Goal: Check status

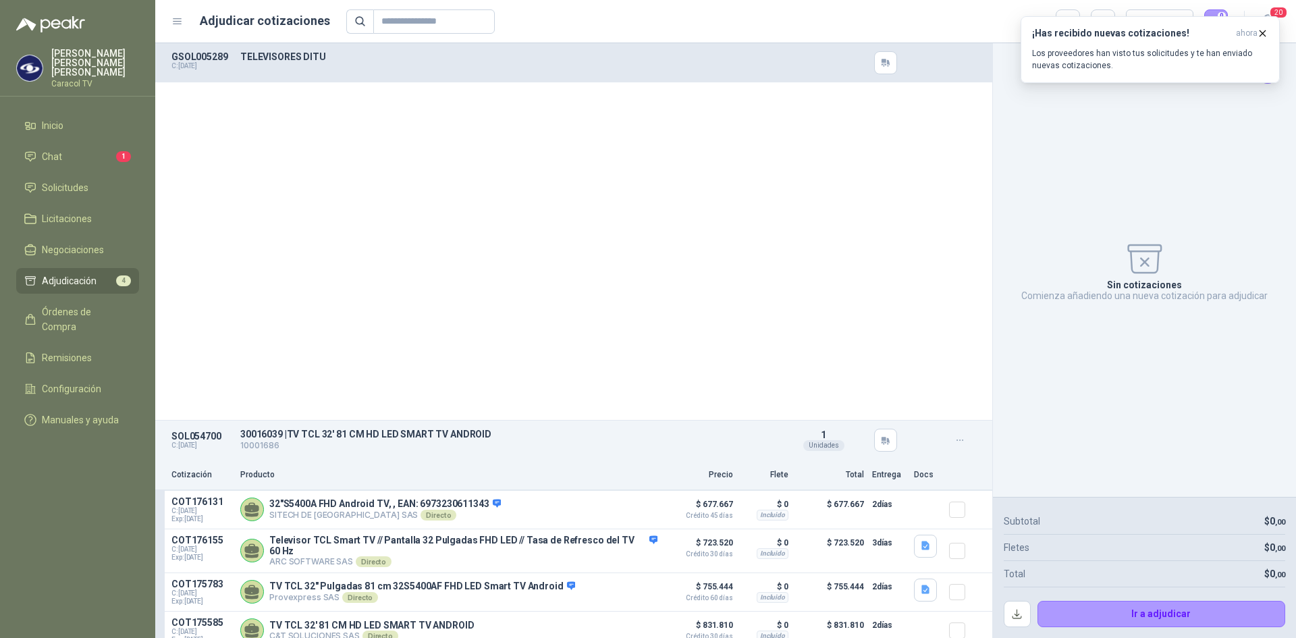
scroll to position [589, 0]
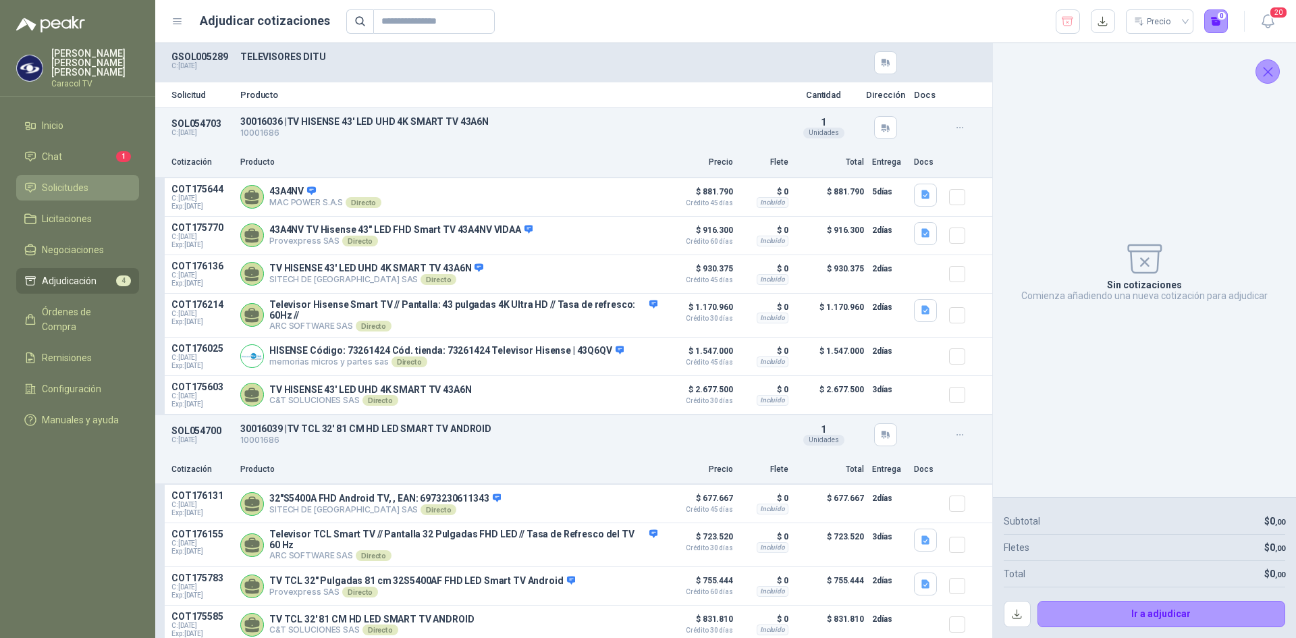
click at [71, 180] on span "Solicitudes" at bounding box center [65, 187] width 47 height 15
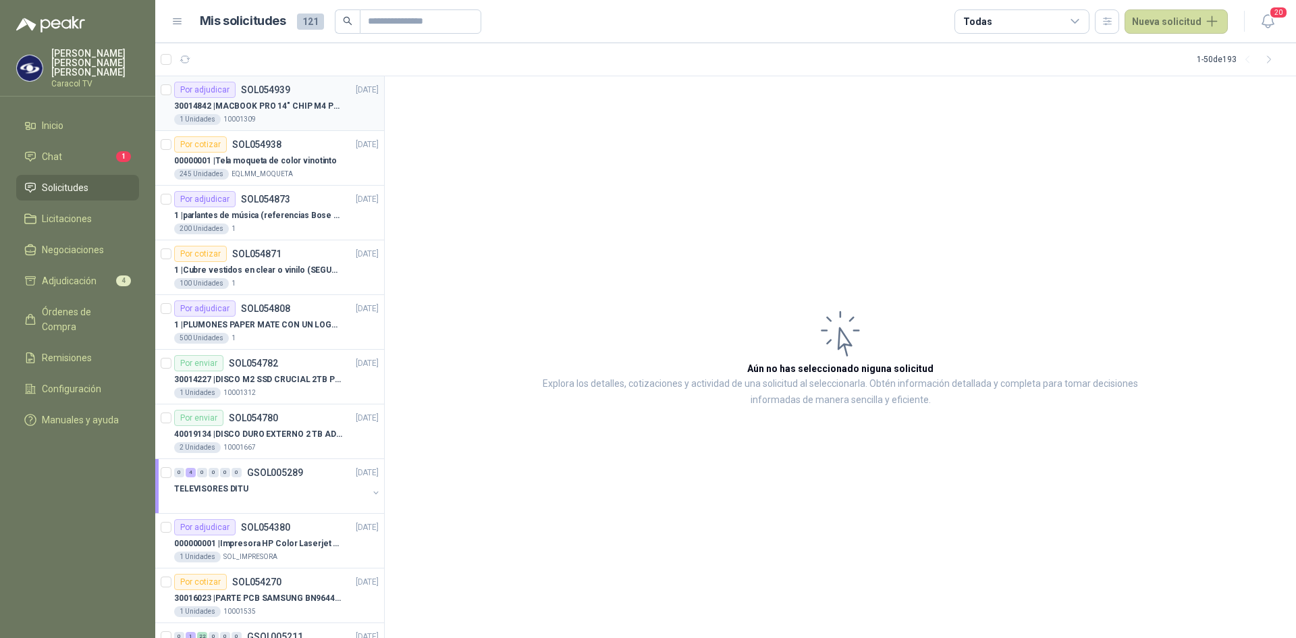
click at [271, 110] on p "30014842 | MACBOOK PRO 14" CHIP M4 PRO - MX2J3E/A" at bounding box center [258, 106] width 168 height 13
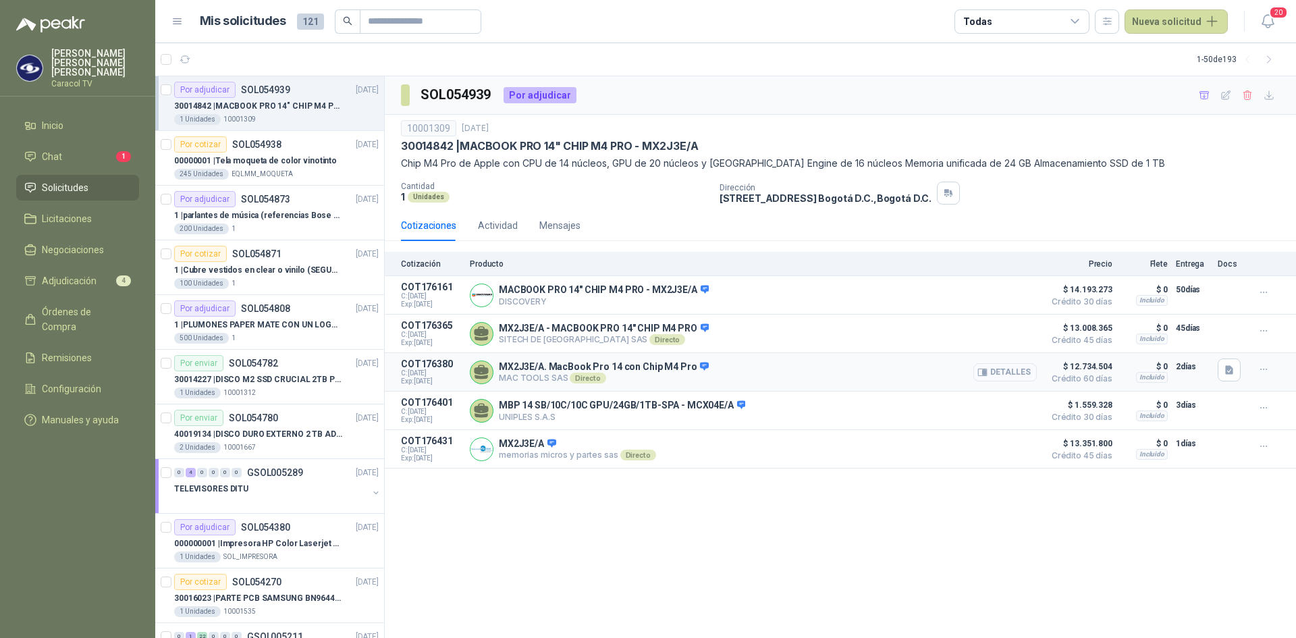
click at [1001, 372] on button "Detalles" at bounding box center [1004, 372] width 63 height 18
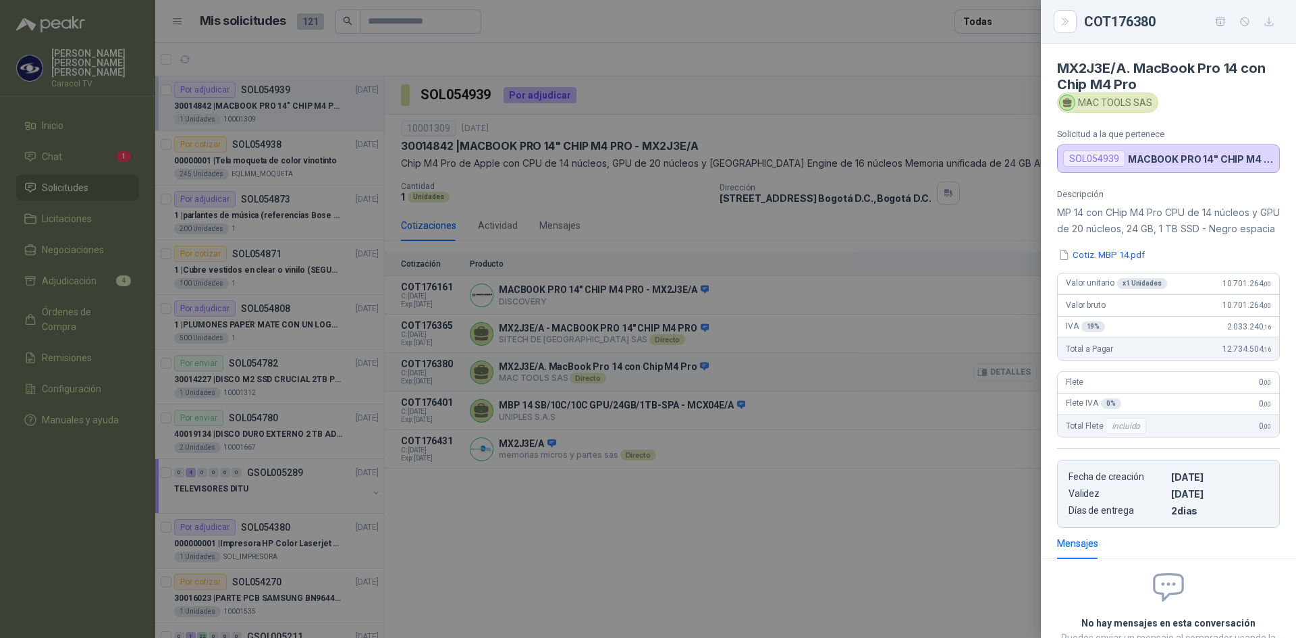
scroll to position [124, 0]
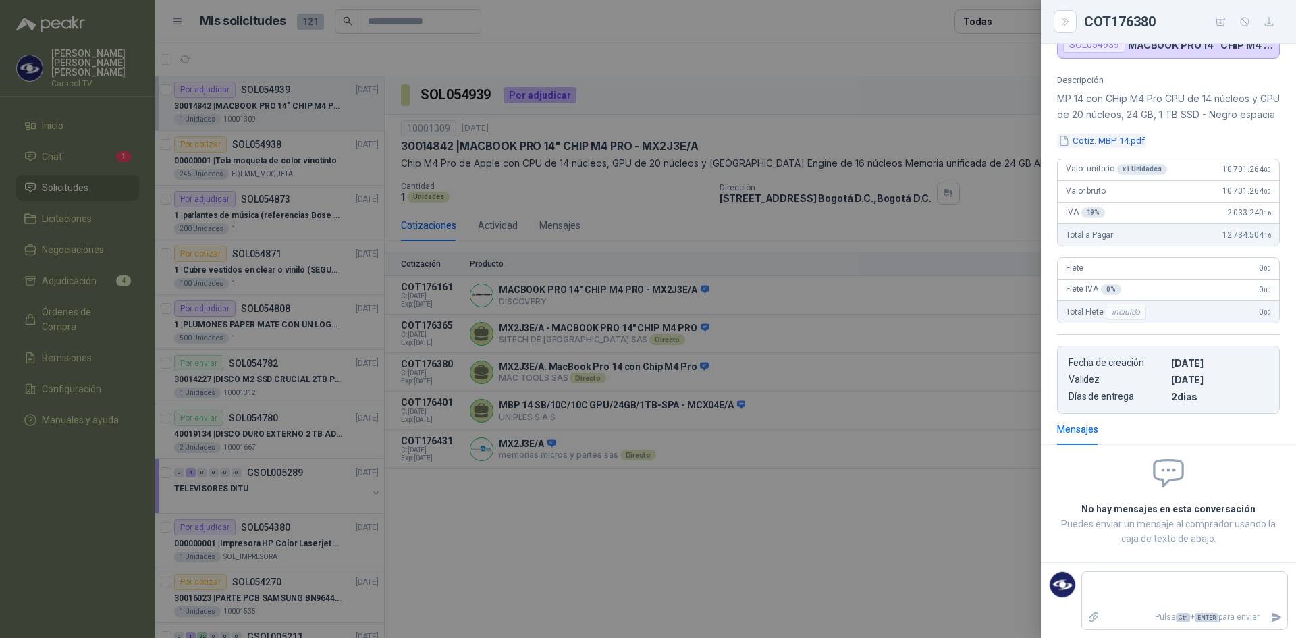
click at [1119, 146] on button "Cotiz. MBP 14.pdf" at bounding box center [1101, 141] width 89 height 14
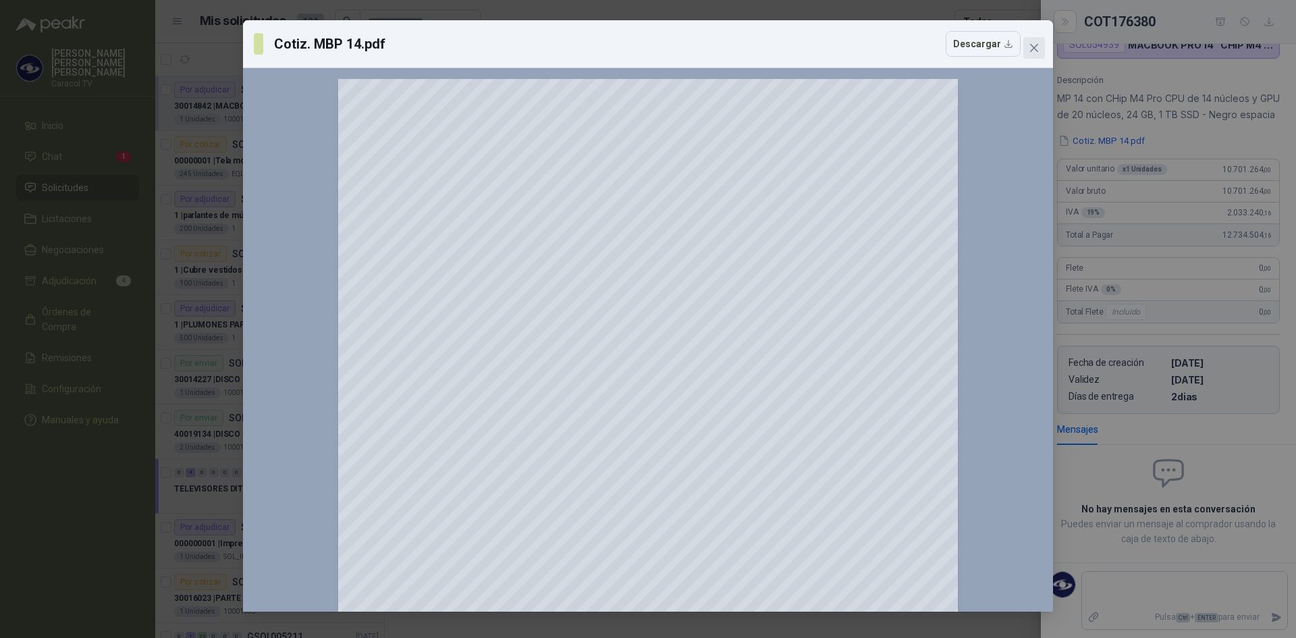
click at [1035, 44] on icon "close" at bounding box center [1034, 48] width 11 height 11
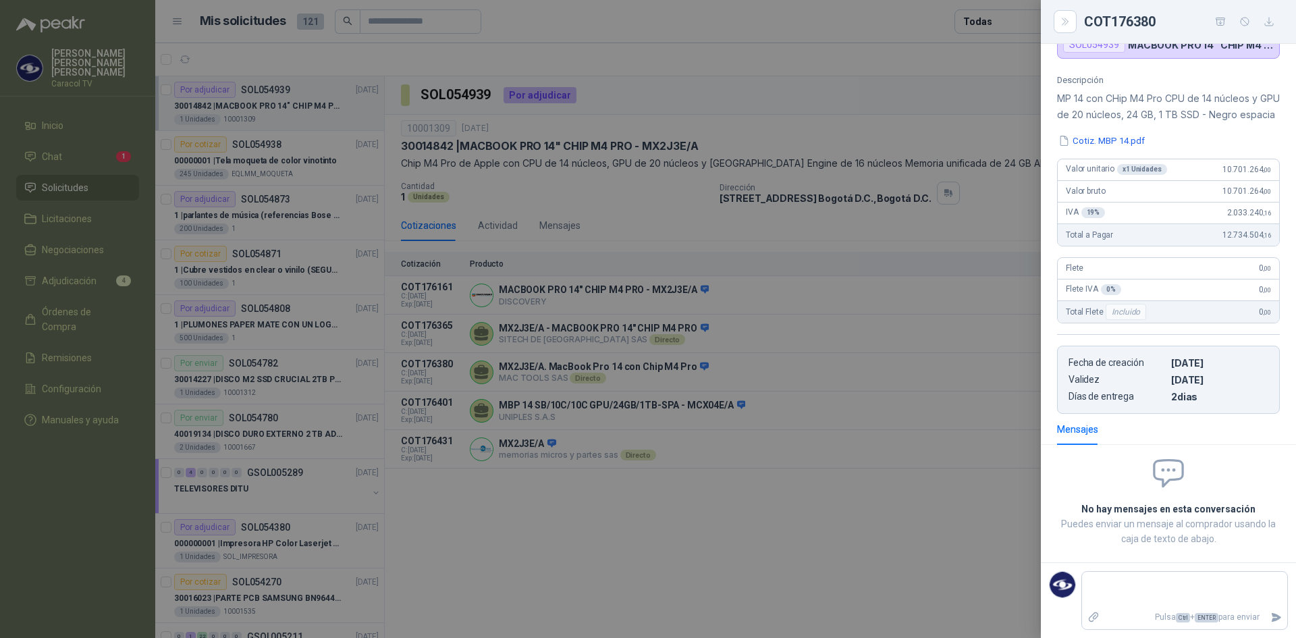
click at [807, 346] on div at bounding box center [648, 319] width 1296 height 638
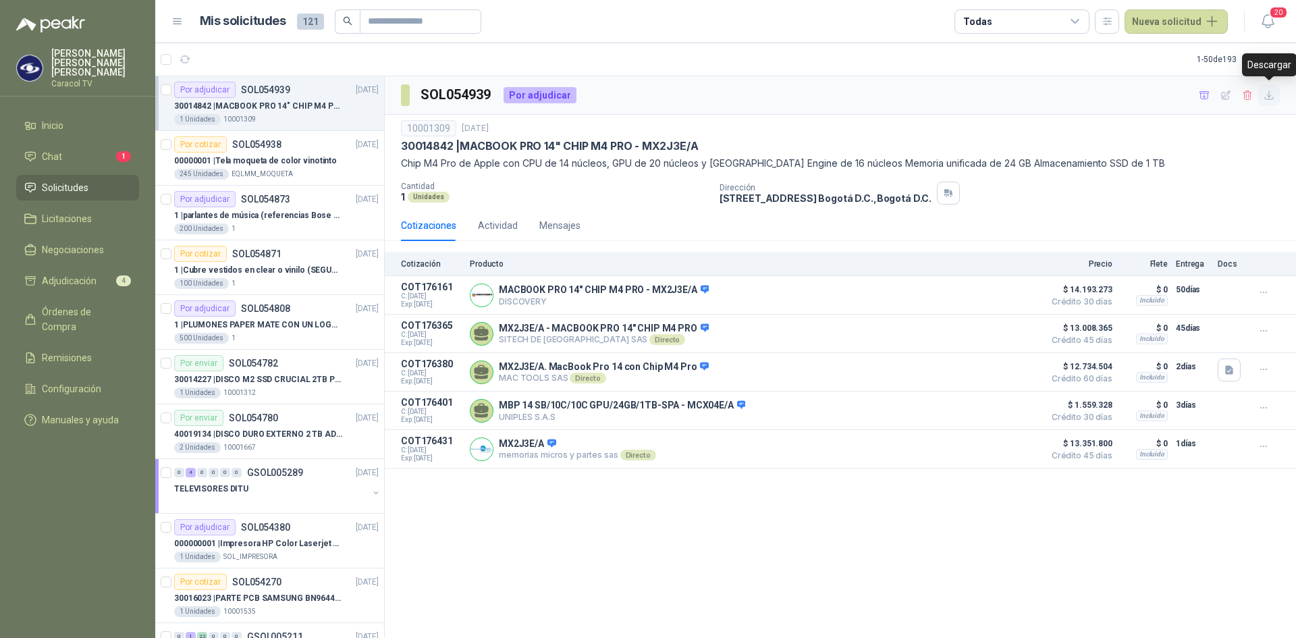
click at [1268, 92] on icon "button" at bounding box center [1268, 95] width 11 height 11
click at [1107, 214] on div "Cotizaciones Actividad Mensajes" at bounding box center [840, 225] width 879 height 31
click at [1201, 99] on icon "button" at bounding box center [1204, 95] width 11 height 11
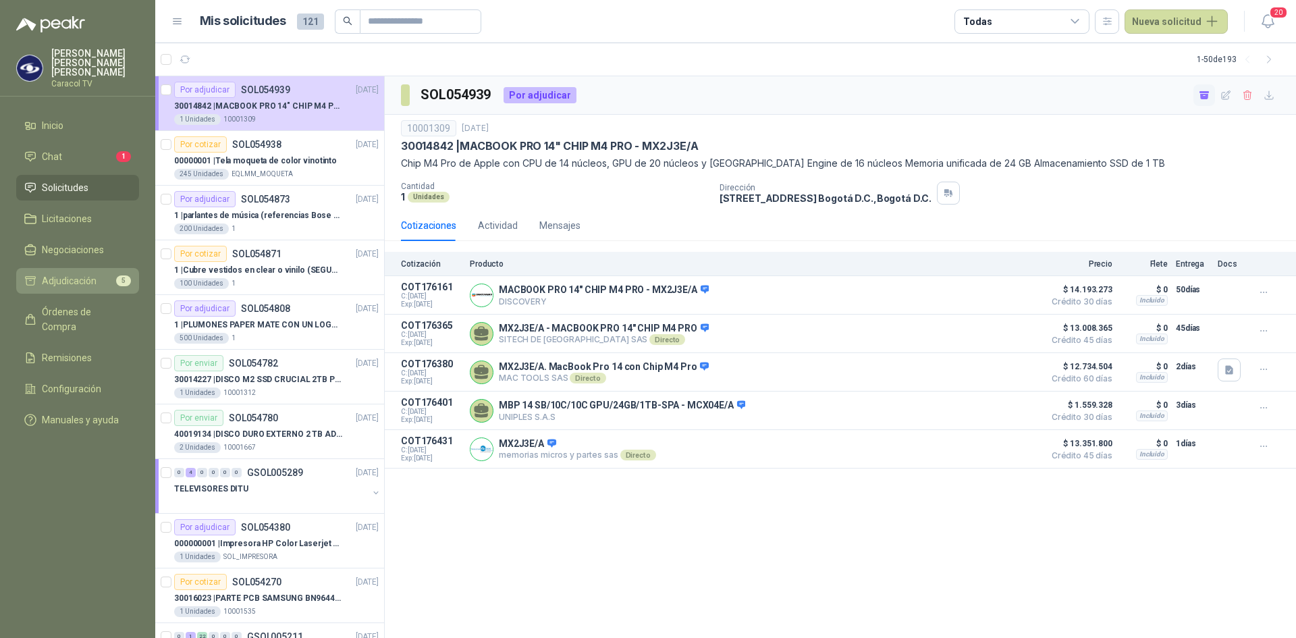
click at [66, 275] on span "Adjudicación" at bounding box center [69, 280] width 55 height 15
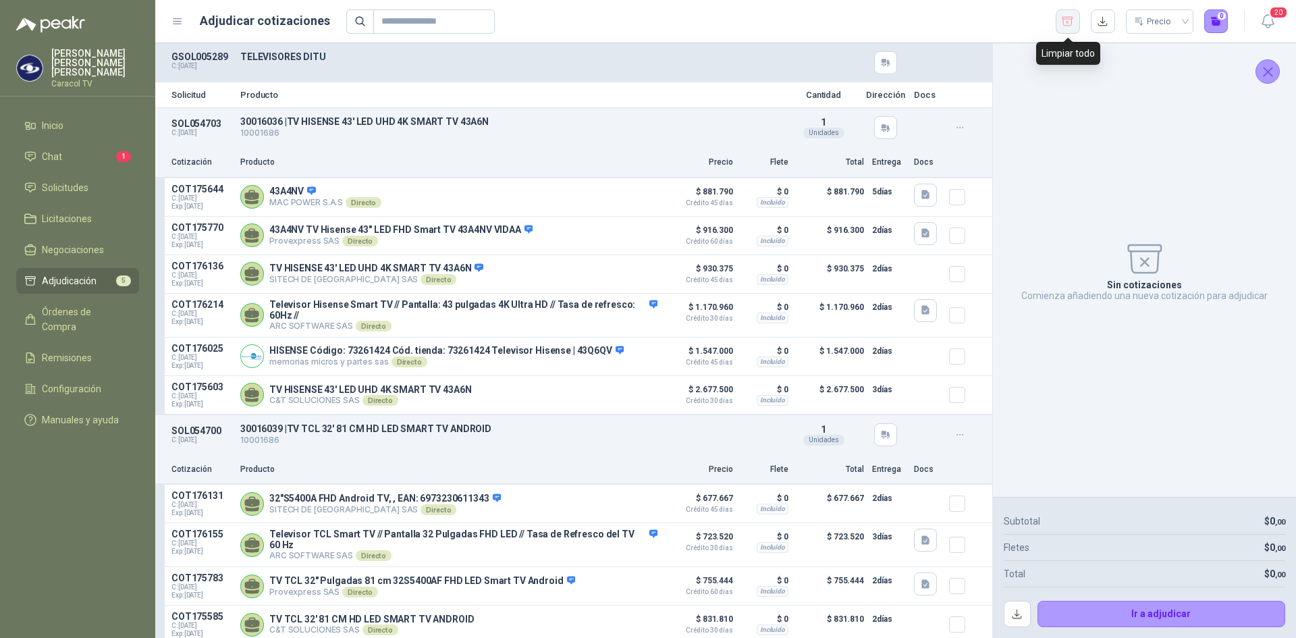
click at [1064, 20] on icon "button" at bounding box center [1067, 21] width 13 height 13
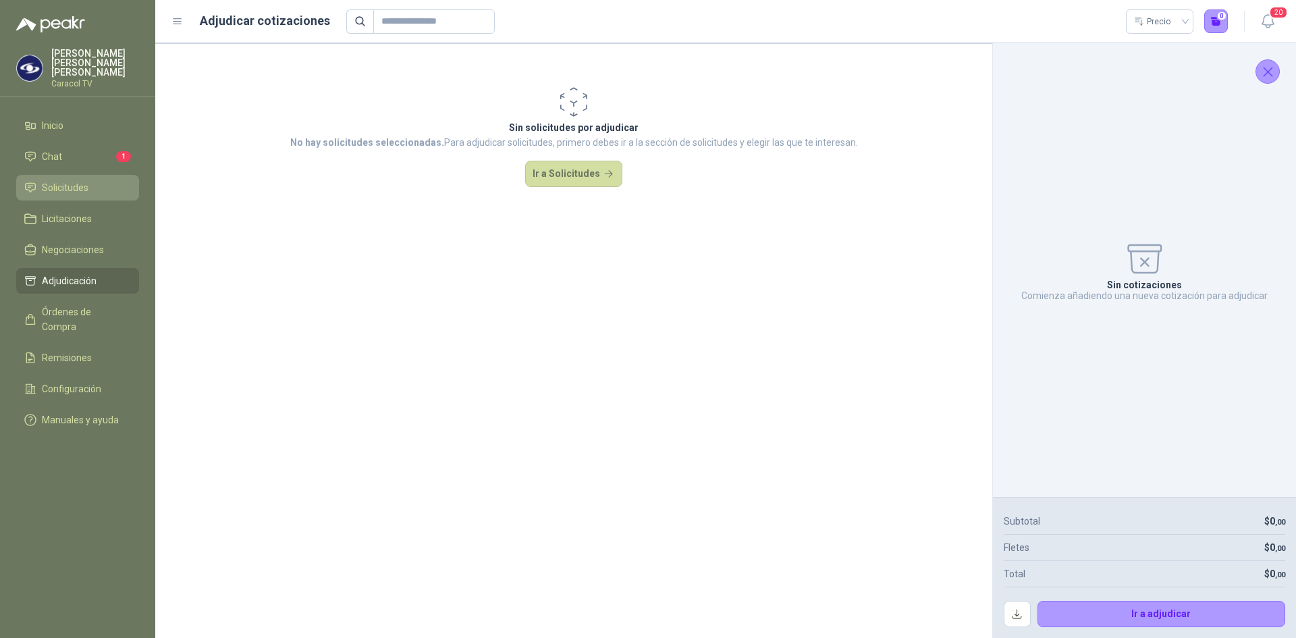
click at [59, 180] on span "Solicitudes" at bounding box center [65, 187] width 47 height 15
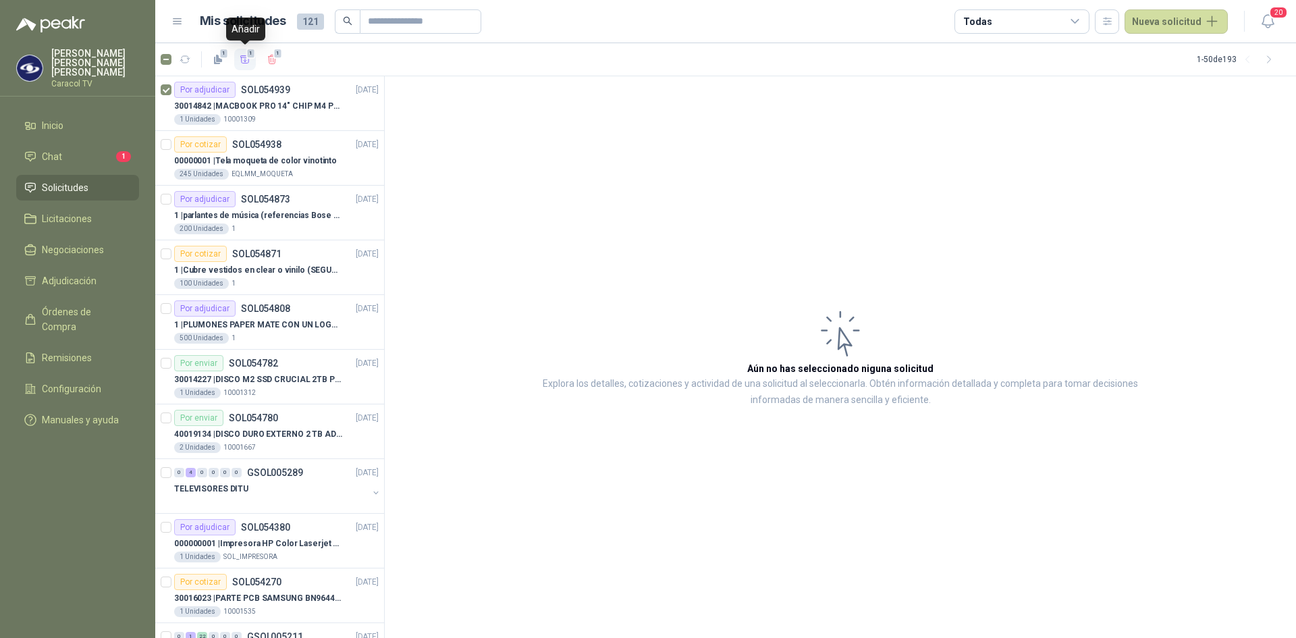
click at [242, 56] on icon "button" at bounding box center [245, 59] width 11 height 11
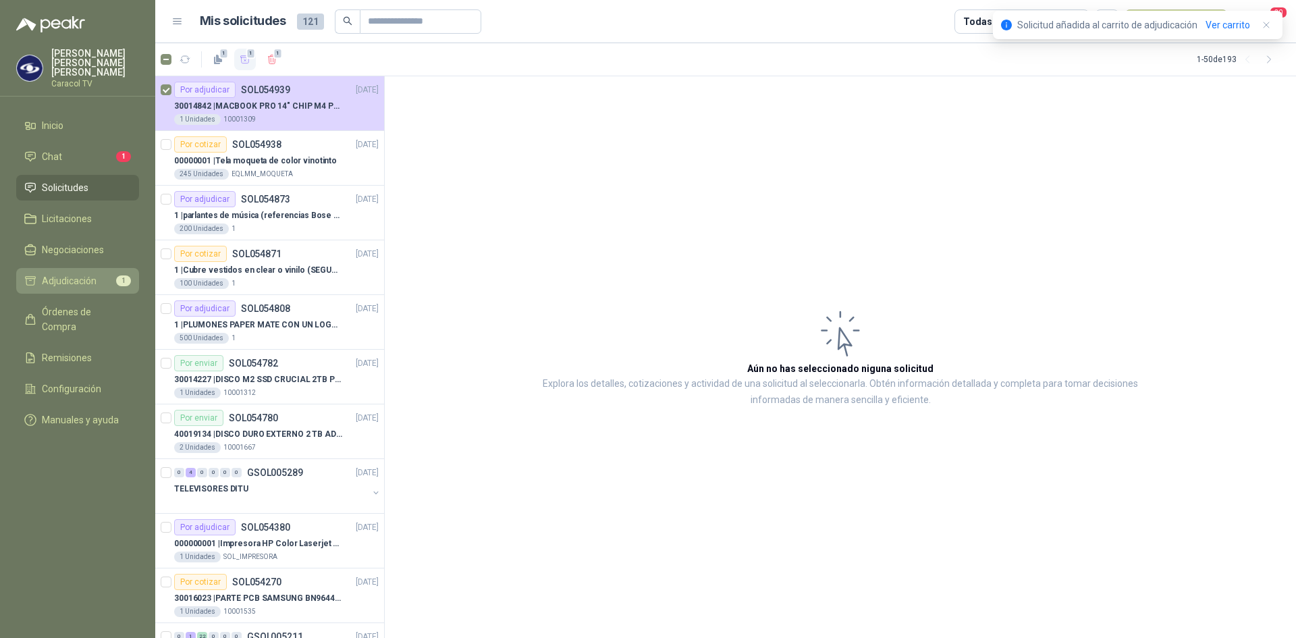
click at [62, 273] on span "Adjudicación" at bounding box center [69, 280] width 55 height 15
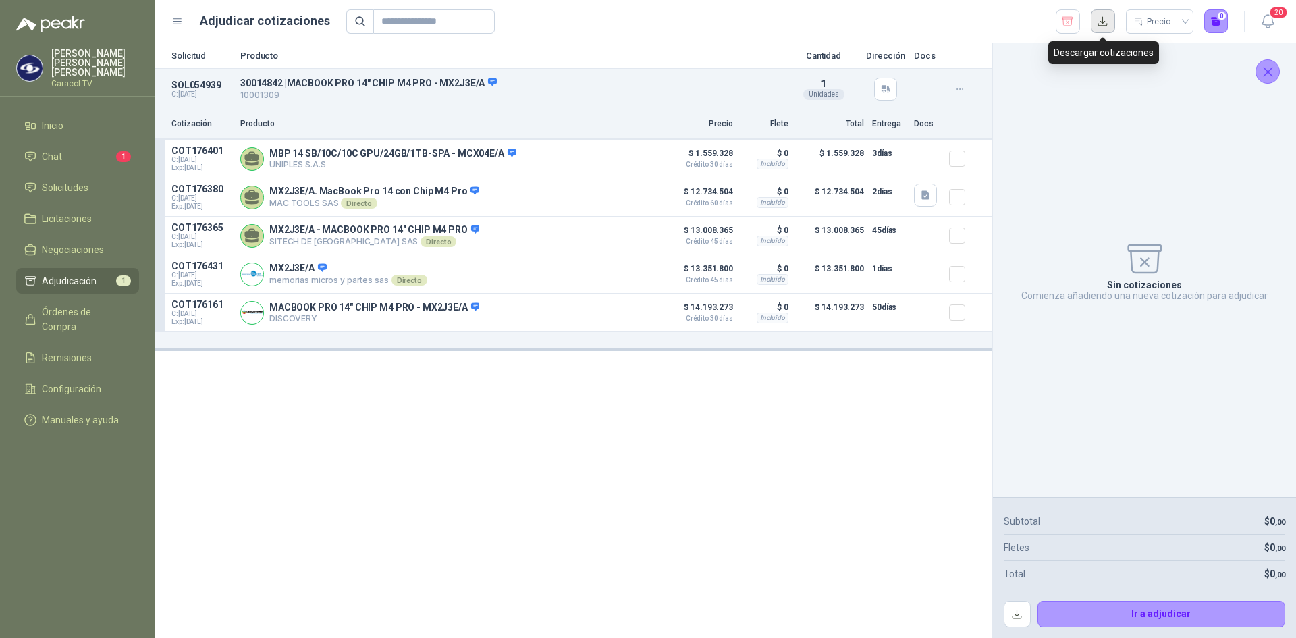
click at [1103, 23] on button "button" at bounding box center [1103, 21] width 24 height 24
